Goal: Navigation & Orientation: Find specific page/section

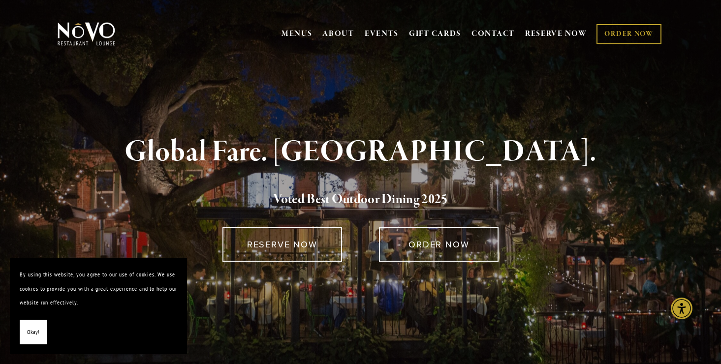
click at [33, 337] on span "Okay!" at bounding box center [33, 332] width 12 height 14
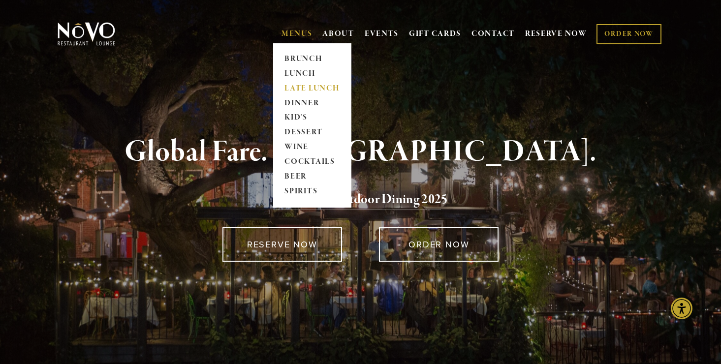
click at [297, 87] on link "LATE LUNCH" at bounding box center [313, 88] width 62 height 15
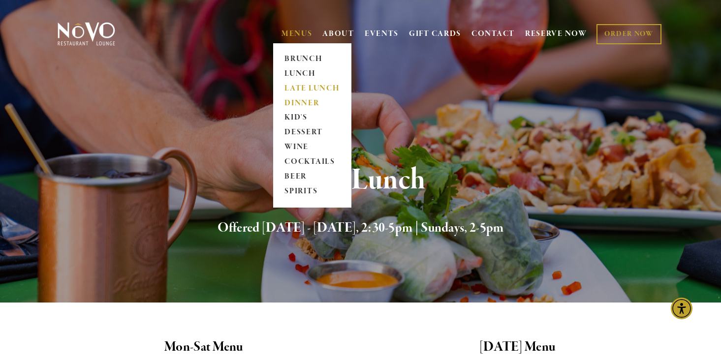
click at [297, 101] on link "DINNER" at bounding box center [313, 103] width 62 height 15
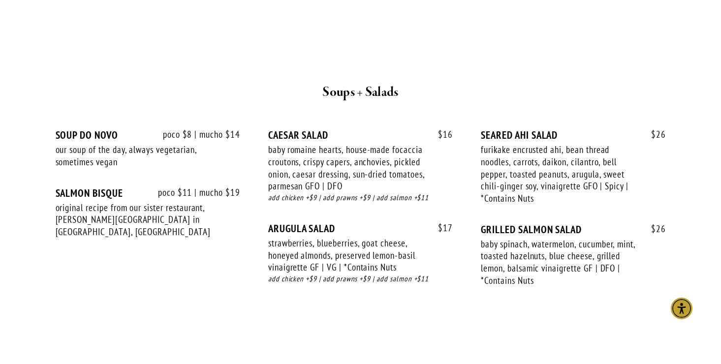
scroll to position [998, 0]
